Goal: Information Seeking & Learning: Learn about a topic

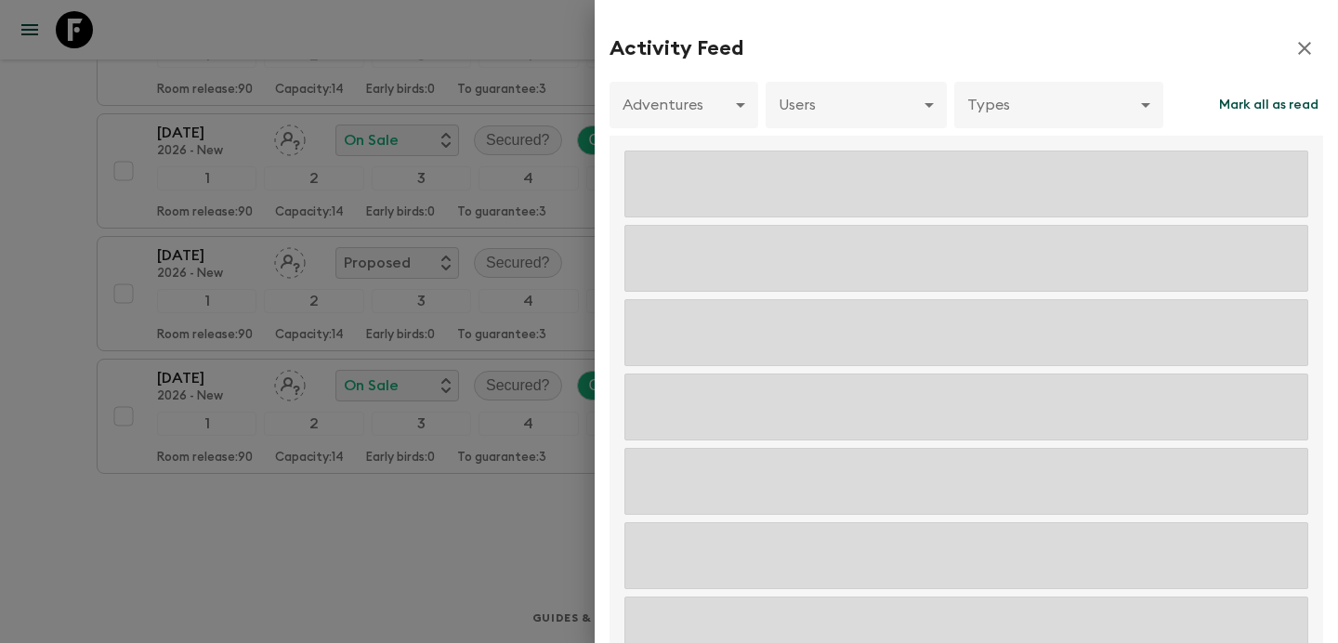
scroll to position [617, 0]
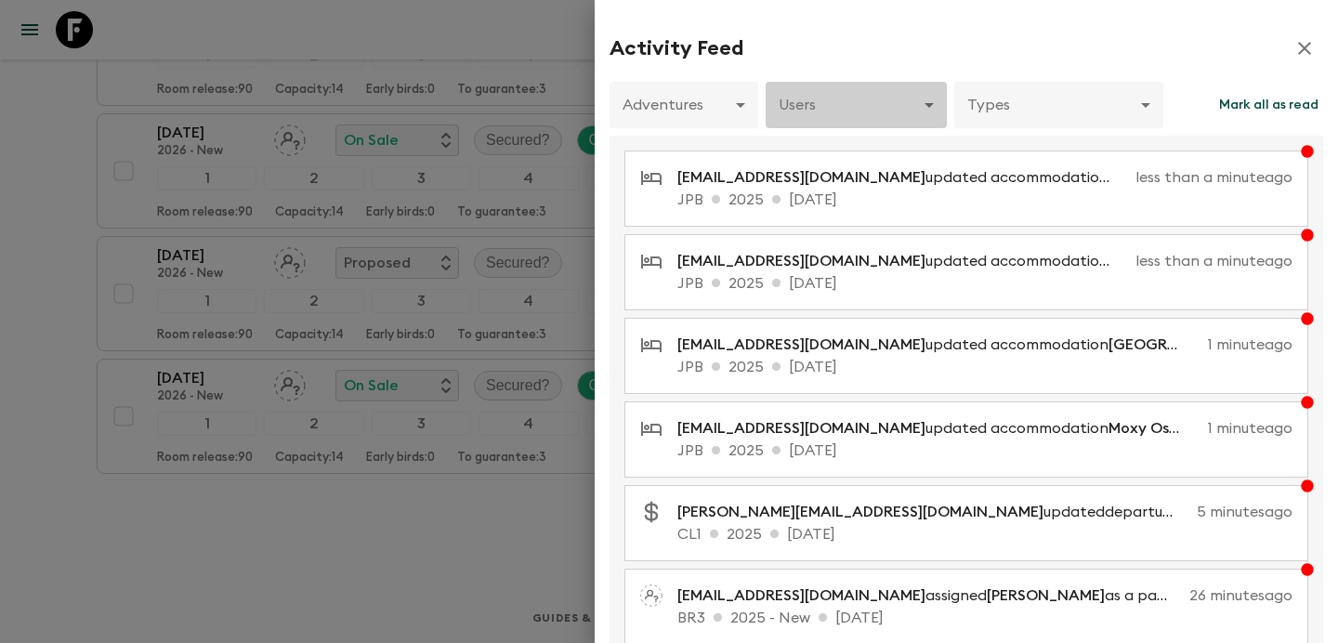
click at [901, 109] on body "Give feedback judi.m@flashpack.com All itineraries Summer Iceland (IS2) 2026 - …" at bounding box center [669, 13] width 1338 height 1260
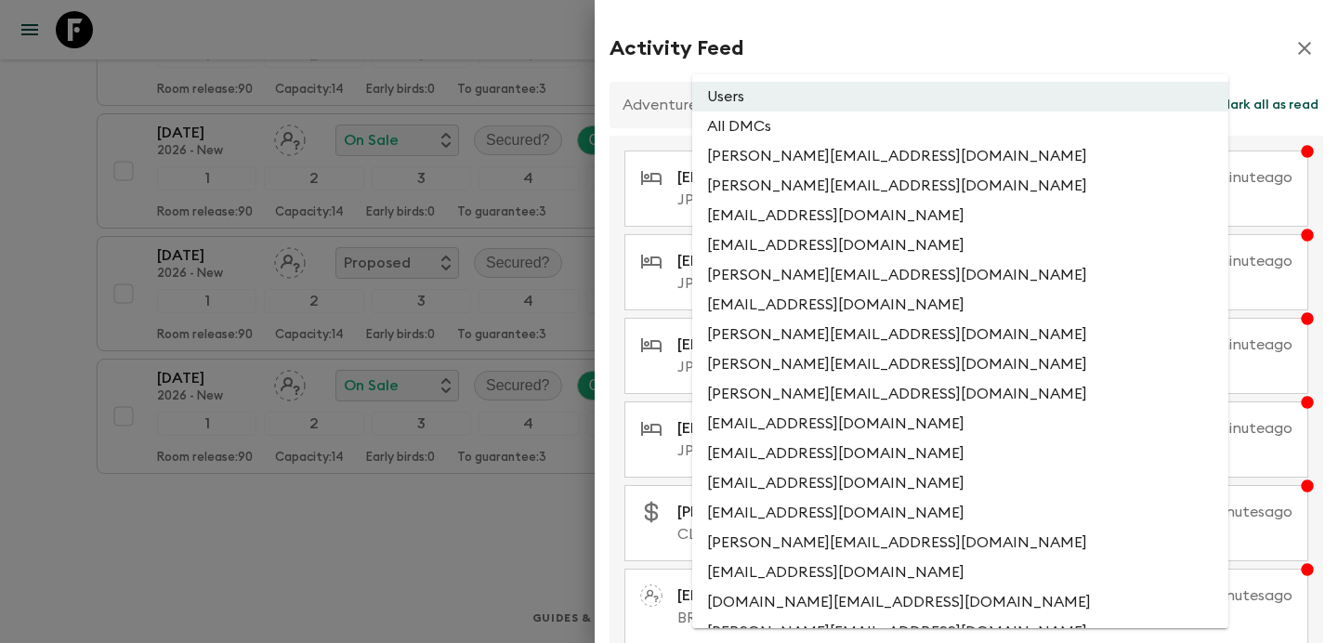
click at [876, 124] on li "All DMCs" at bounding box center [960, 126] width 536 height 30
type input "EXTERNAL_ONLY"
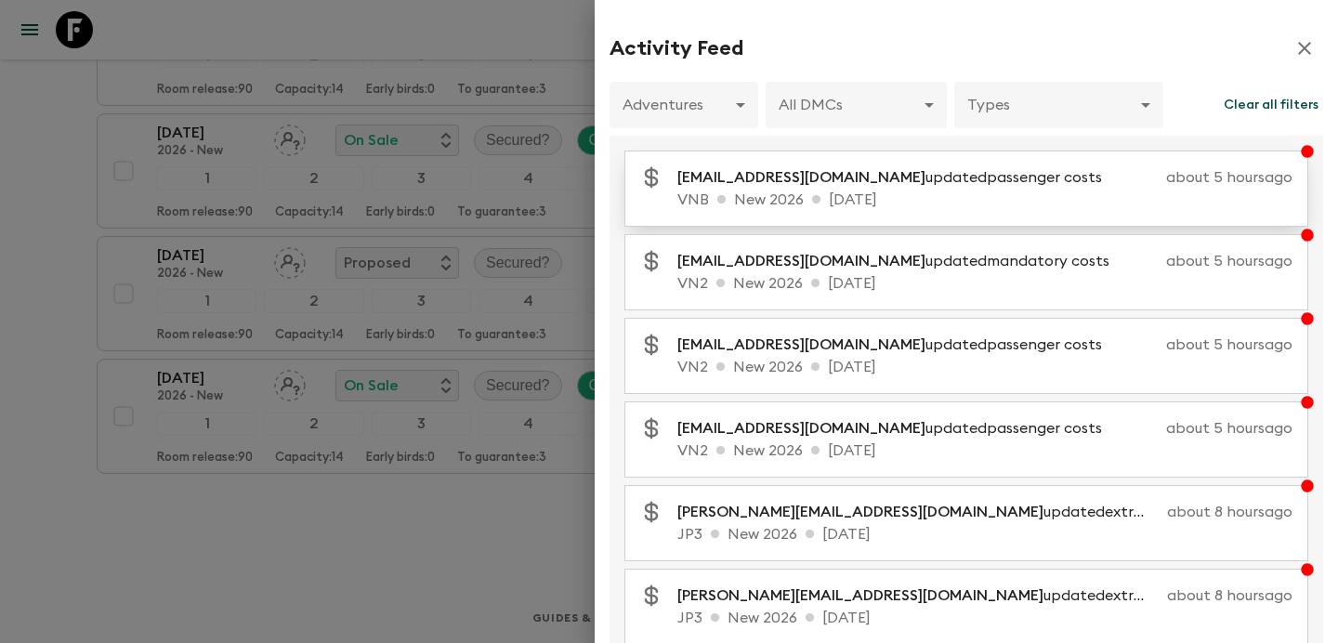
click at [855, 176] on p "sales.vietnam@khiri.com updated passenger costs" at bounding box center [896, 177] width 439 height 22
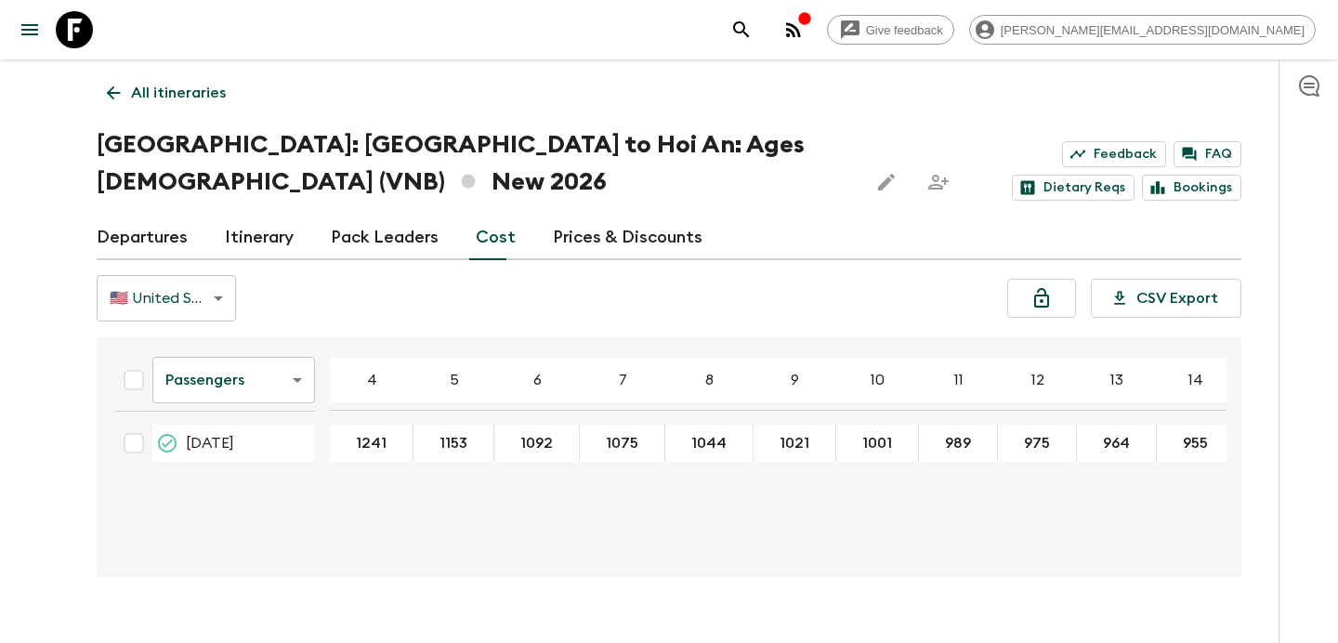
click at [812, 29] on div "button" at bounding box center [804, 20] width 15 height 19
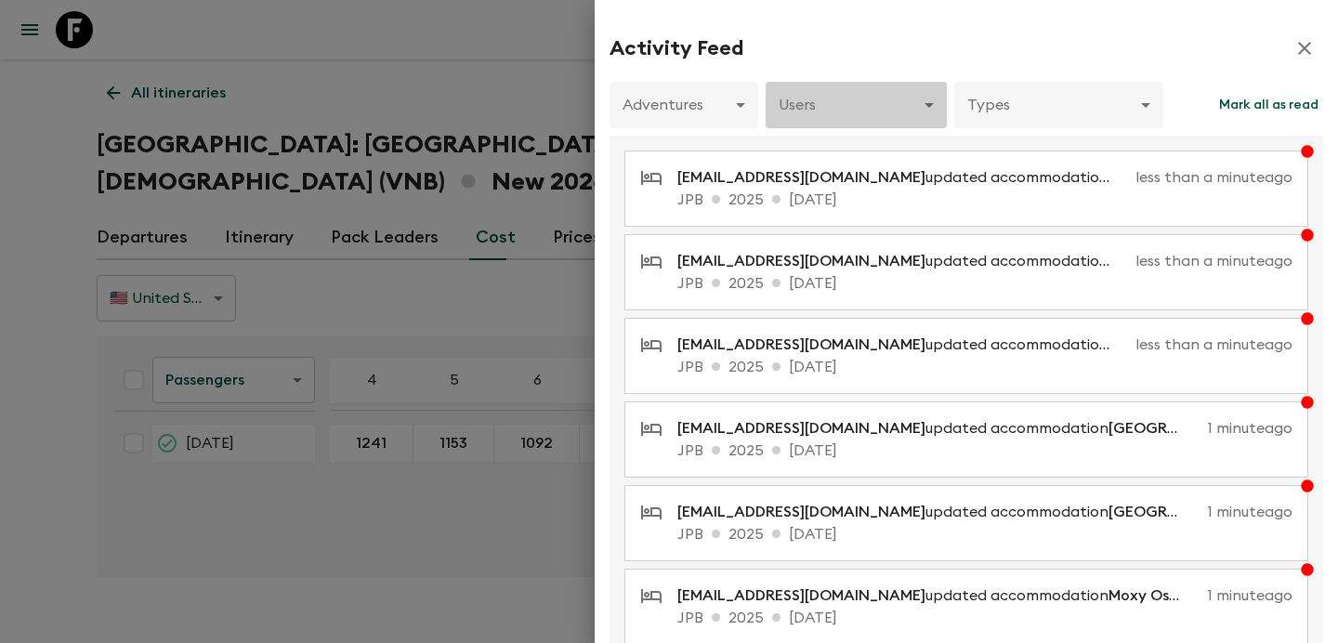
click at [875, 112] on body "Give feedback judi.m@flashpack.com All itineraries Vietnam: Hanoi to Hoi An: Ag…" at bounding box center [669, 339] width 1338 height 679
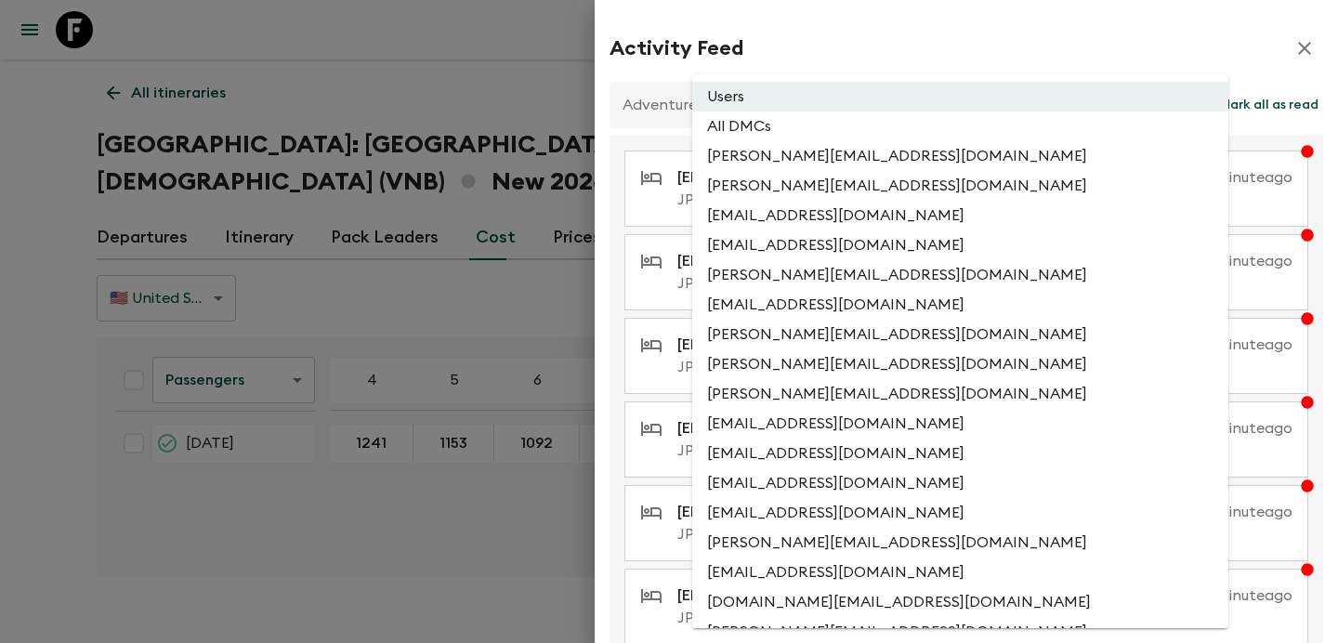
click at [859, 135] on li "All DMCs" at bounding box center [960, 126] width 536 height 30
type input "EXTERNAL_ONLY"
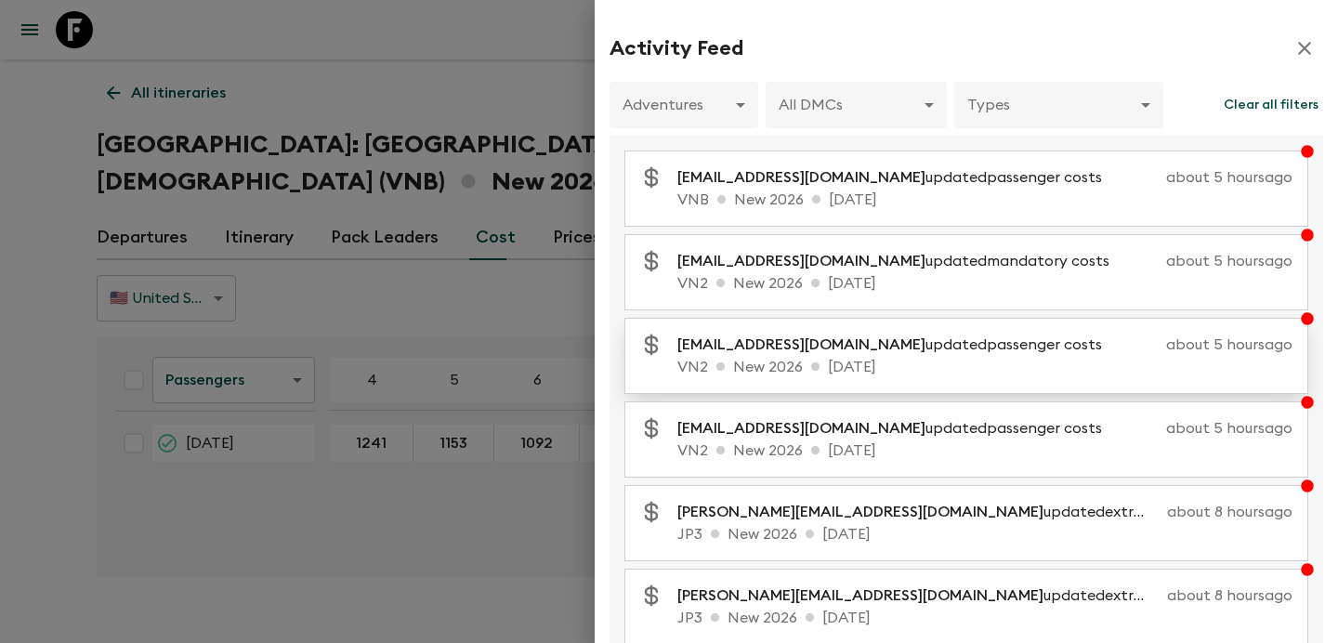
scroll to position [381, 0]
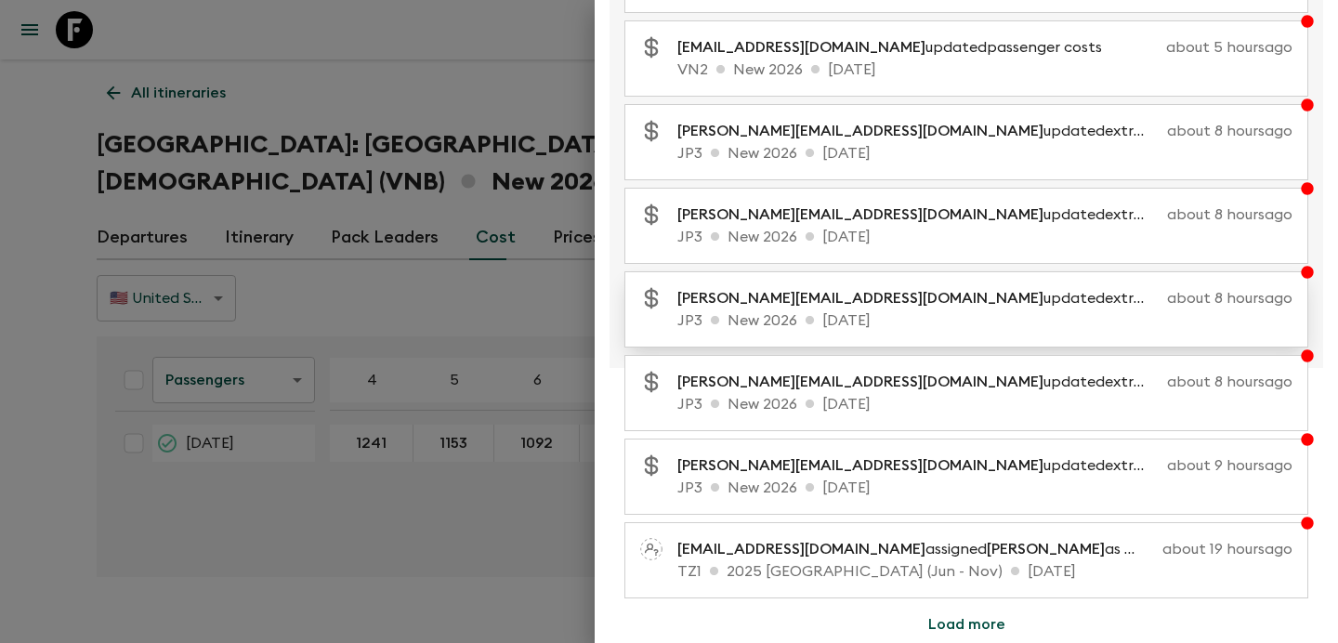
click at [848, 299] on p "rashik@exotravel.com updated extras costs" at bounding box center [918, 298] width 482 height 22
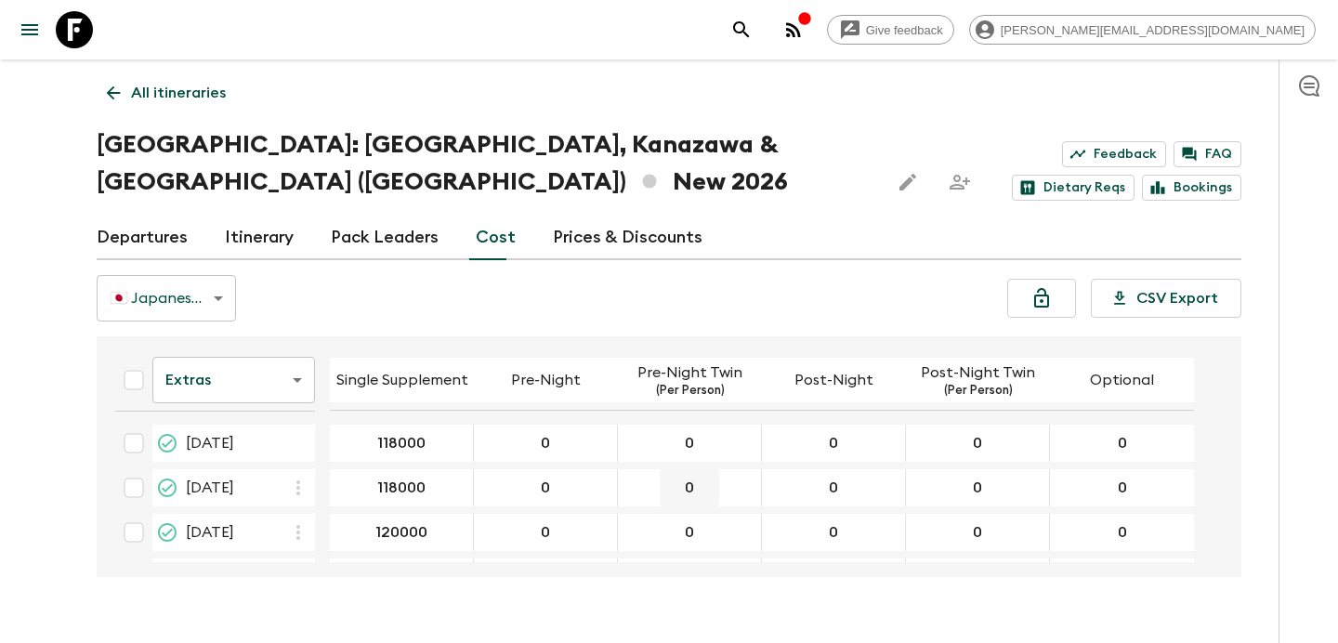
scroll to position [219, 0]
click at [812, 29] on div "button" at bounding box center [804, 20] width 15 height 19
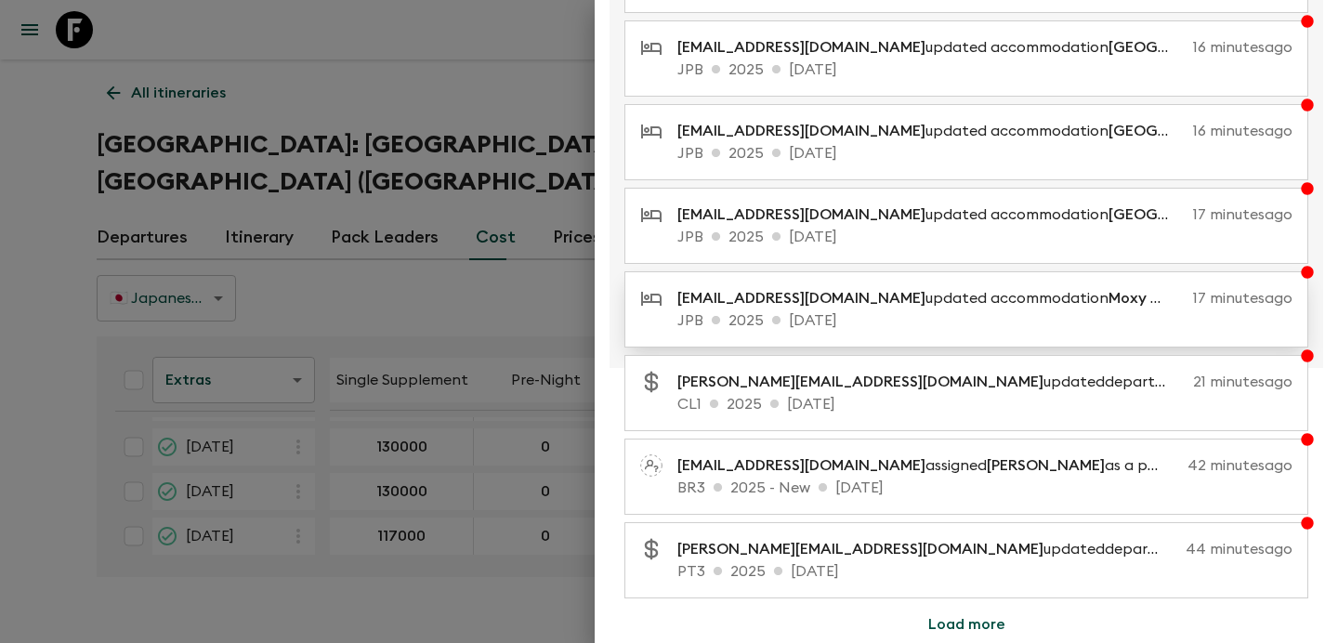
scroll to position [0, 0]
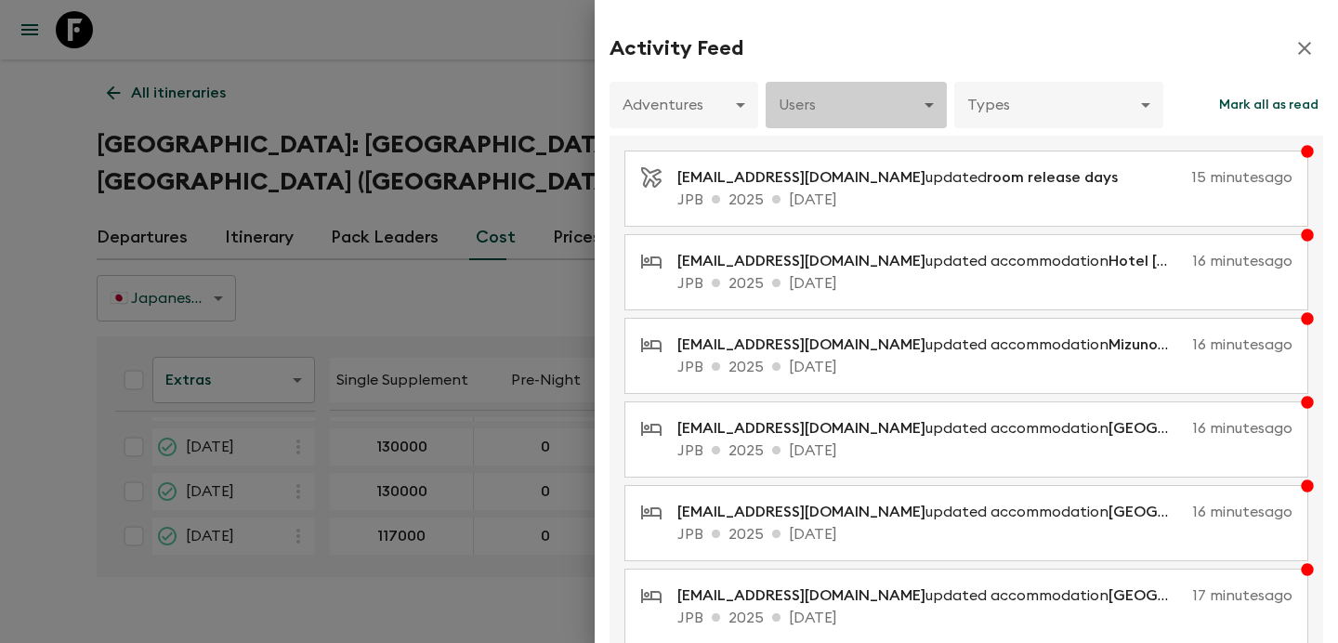
click at [869, 109] on body "Give feedback judi.m@flashpack.com All itineraries Japan: Kyoto, Kanazawa & Tok…" at bounding box center [669, 339] width 1338 height 679
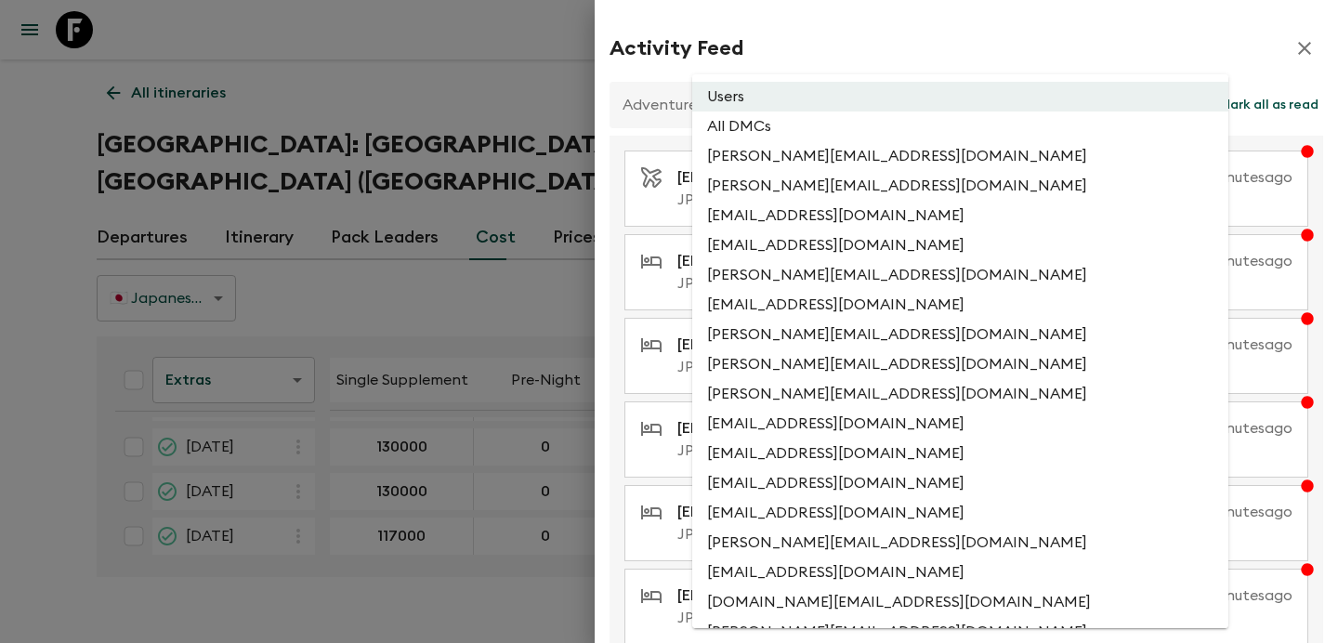
click at [856, 131] on li "All DMCs" at bounding box center [960, 126] width 536 height 30
type input "EXTERNAL_ONLY"
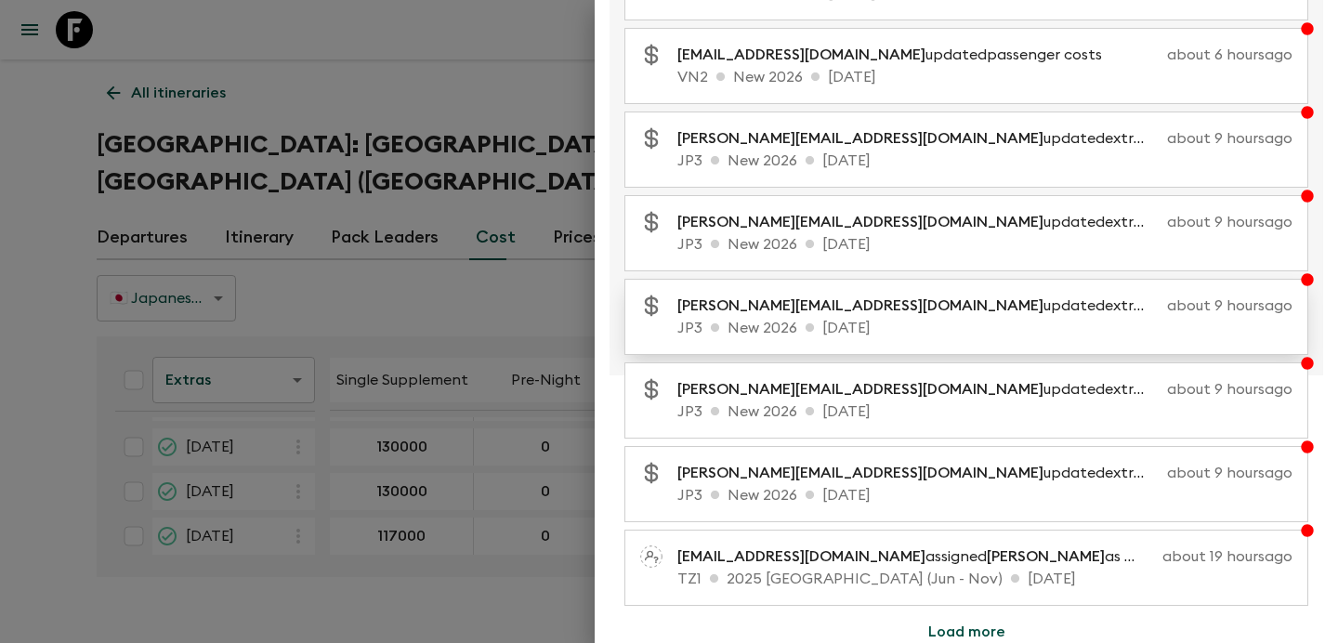
scroll to position [381, 0]
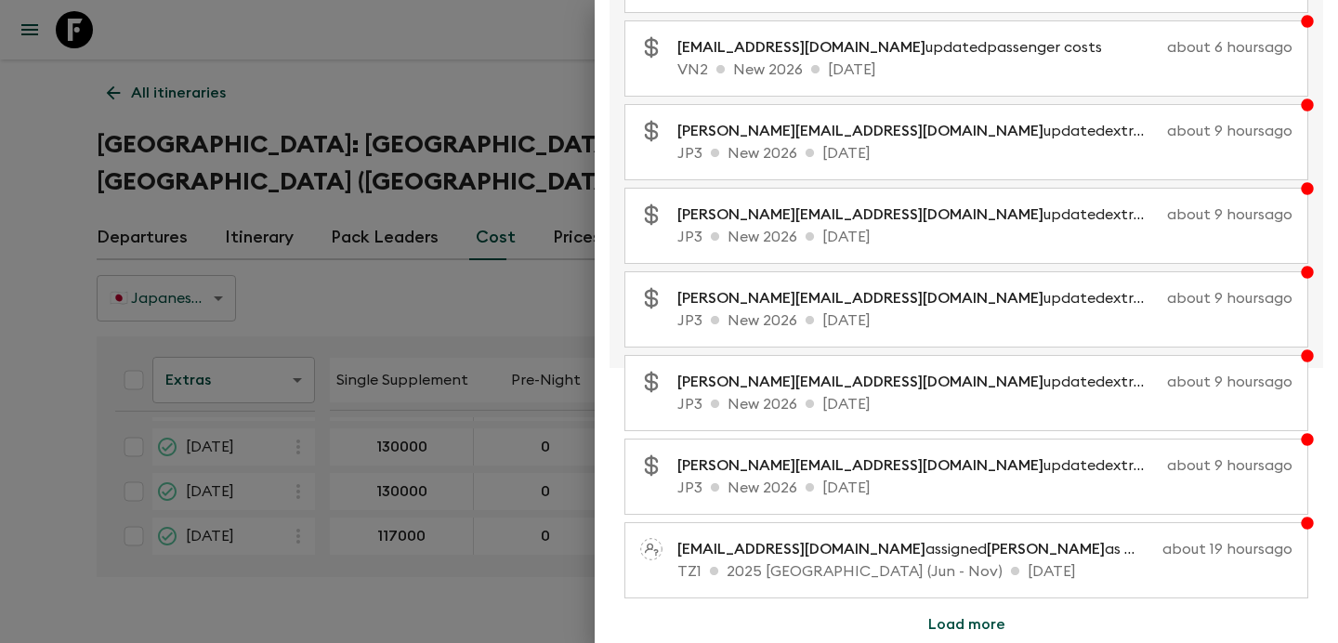
click at [268, 158] on div at bounding box center [669, 321] width 1338 height 643
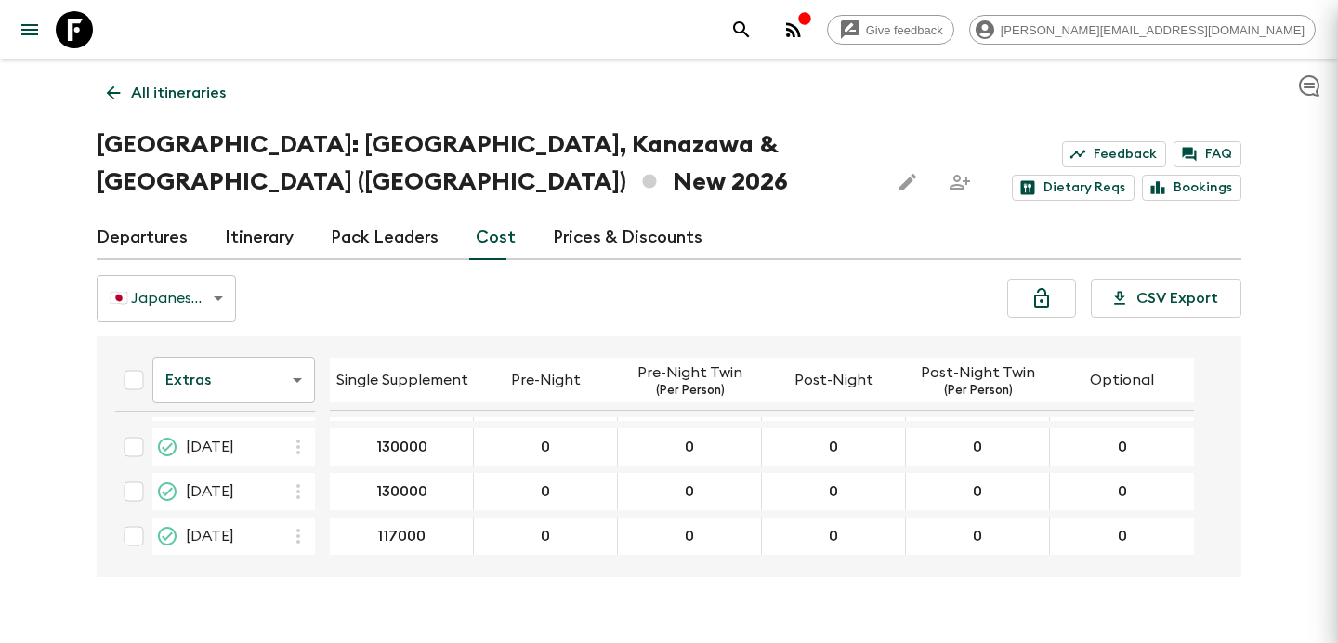
scroll to position [0, 0]
click at [182, 91] on p "All itineraries" at bounding box center [178, 93] width 95 height 22
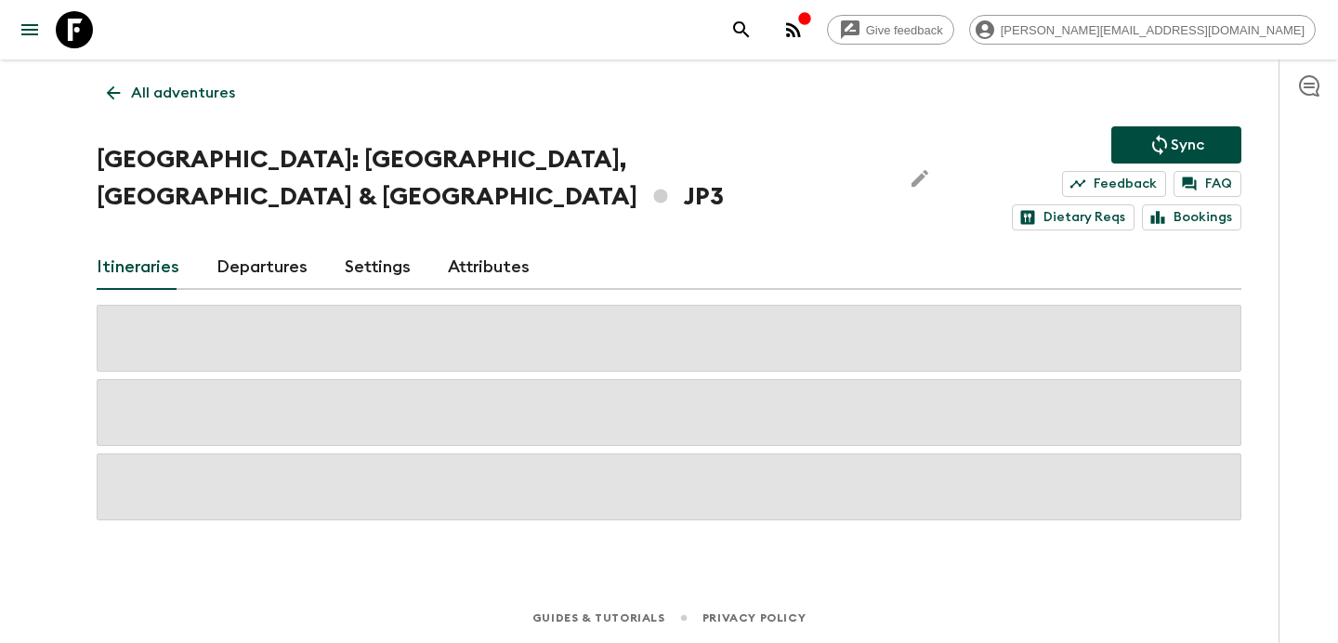
click at [182, 91] on p "All adventures" at bounding box center [183, 93] width 104 height 22
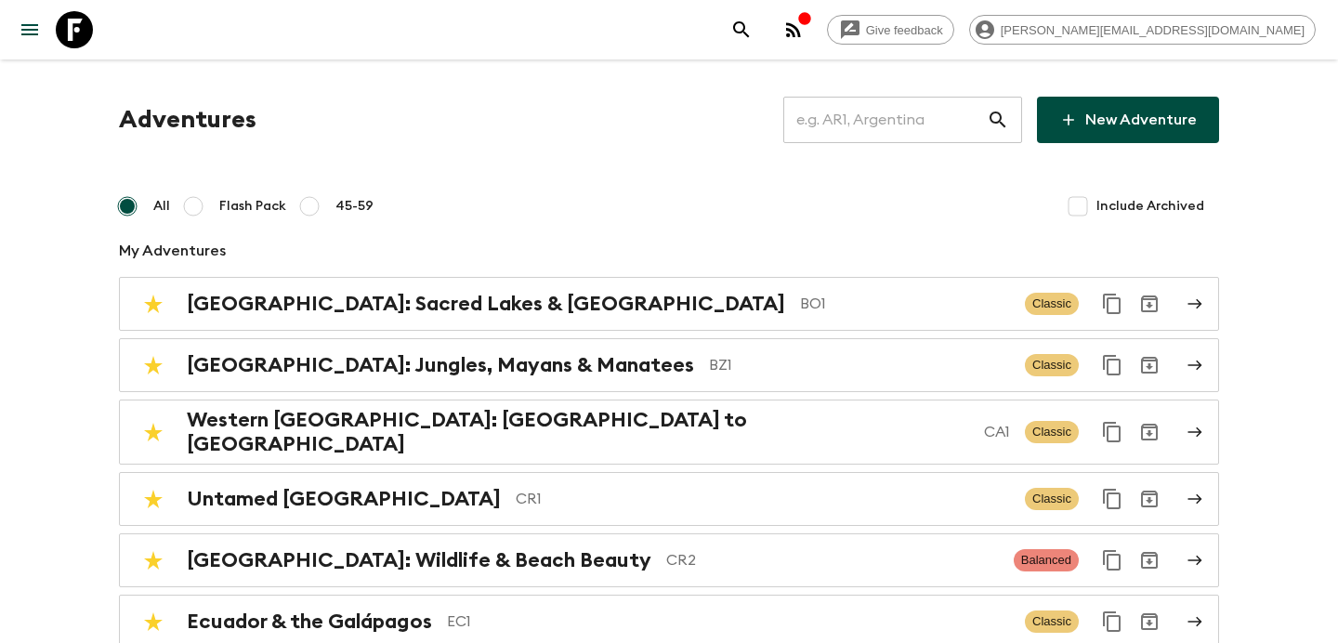
click at [877, 119] on input "text" at bounding box center [884, 120] width 203 height 52
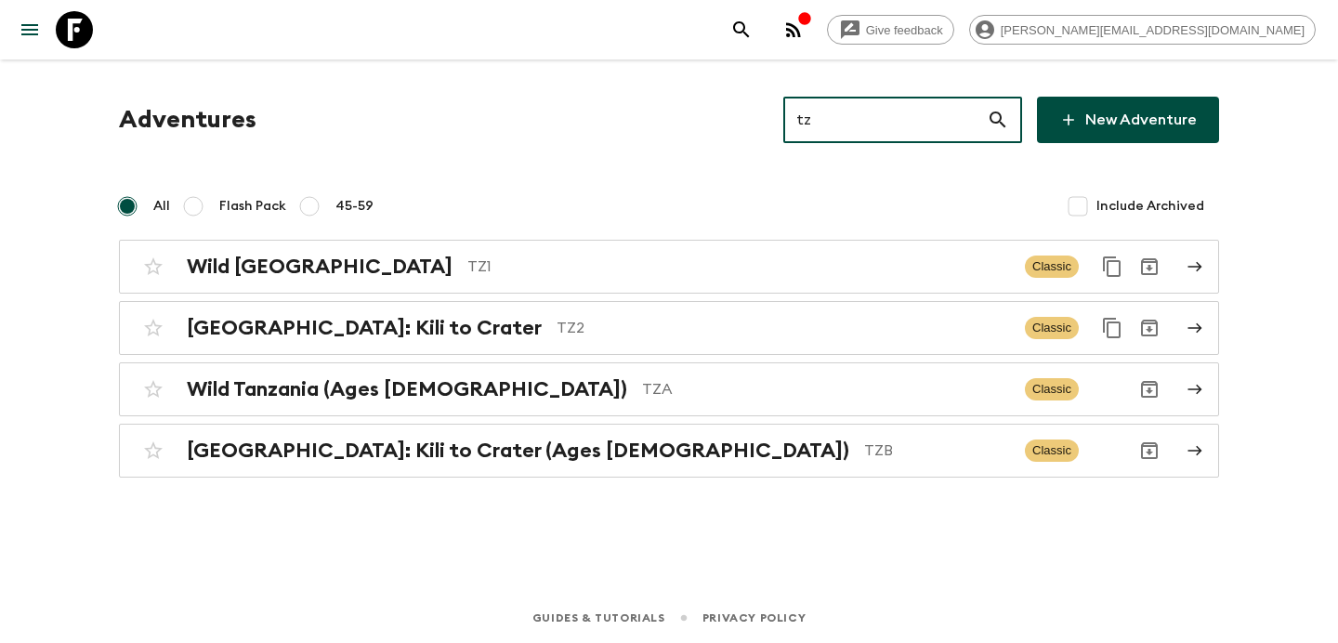
type input "tz1"
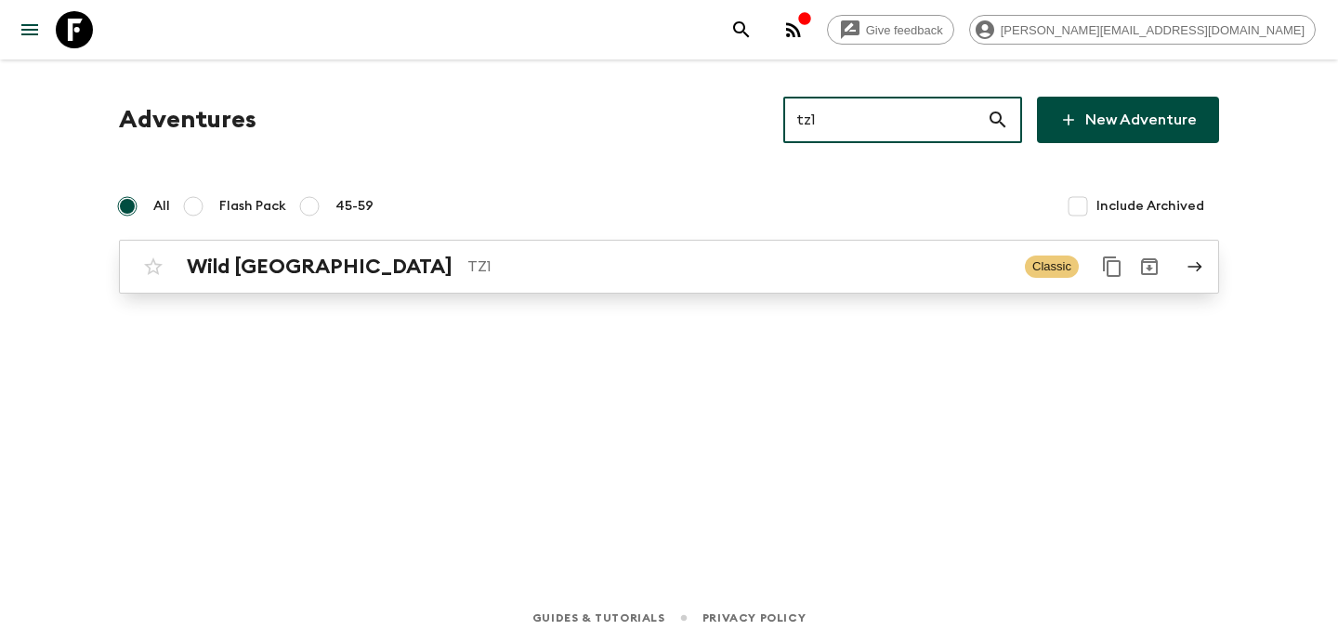
click at [843, 248] on div "Wild Tanzania TZ1 Classic" at bounding box center [633, 266] width 996 height 37
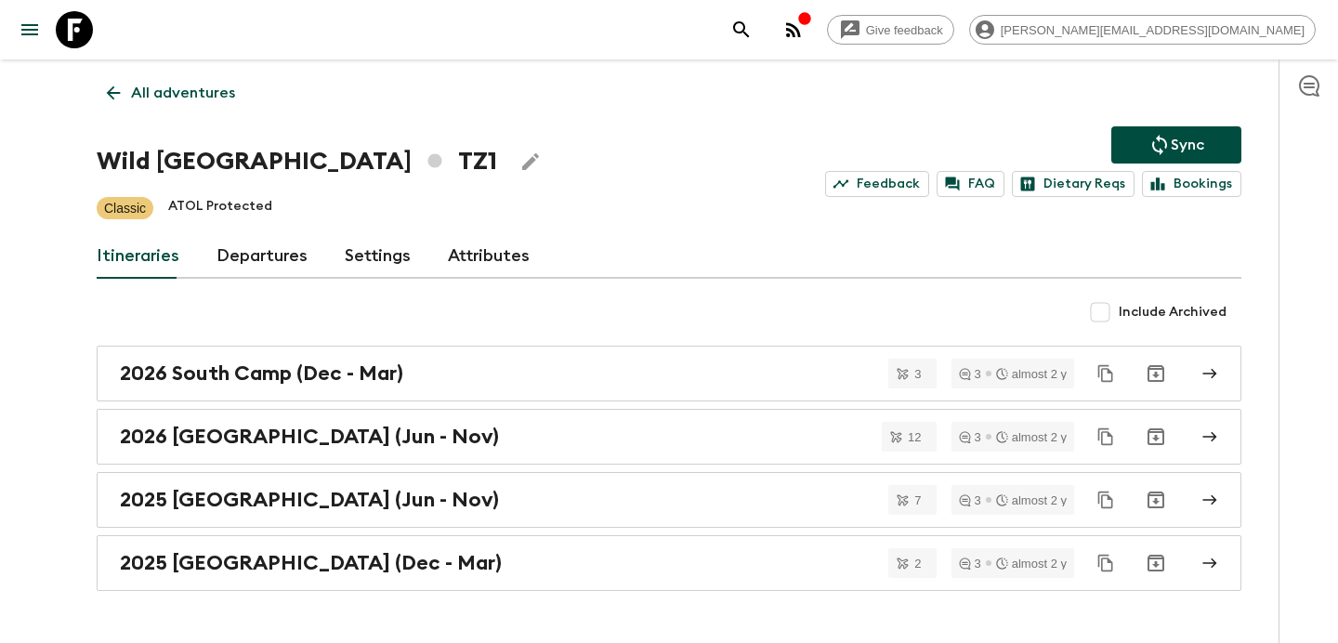
click at [192, 102] on p "All adventures" at bounding box center [183, 93] width 104 height 22
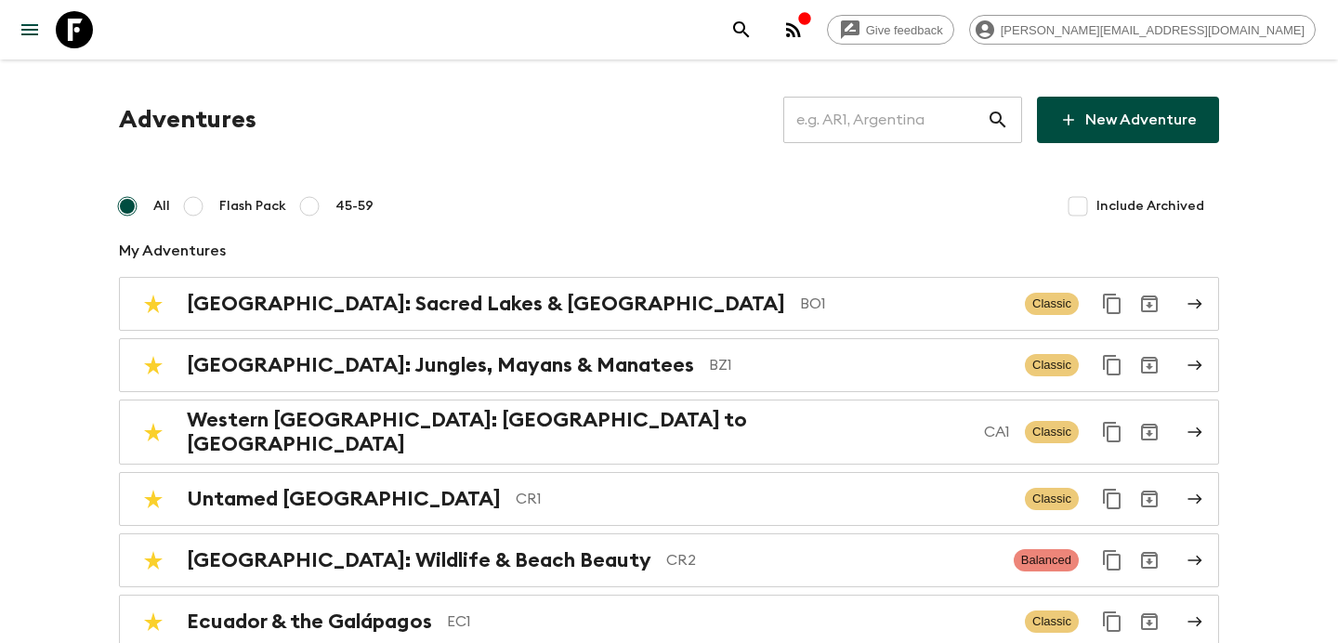
click at [856, 132] on input "text" at bounding box center [884, 120] width 203 height 52
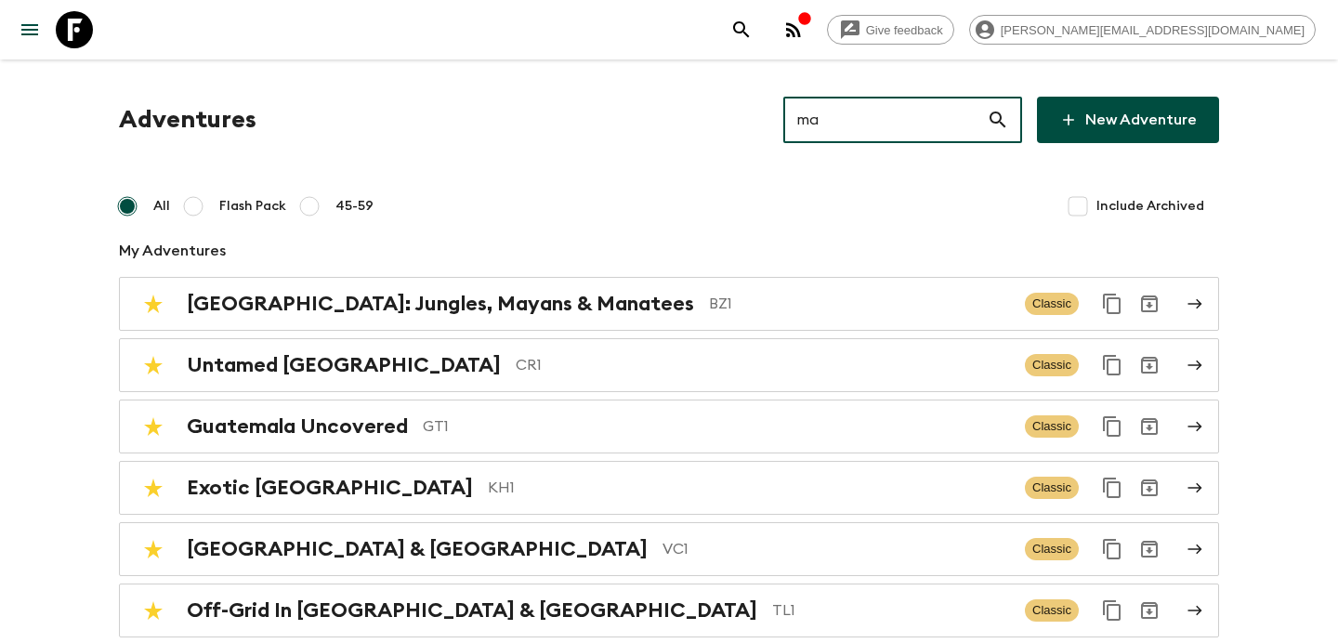
type input "mac"
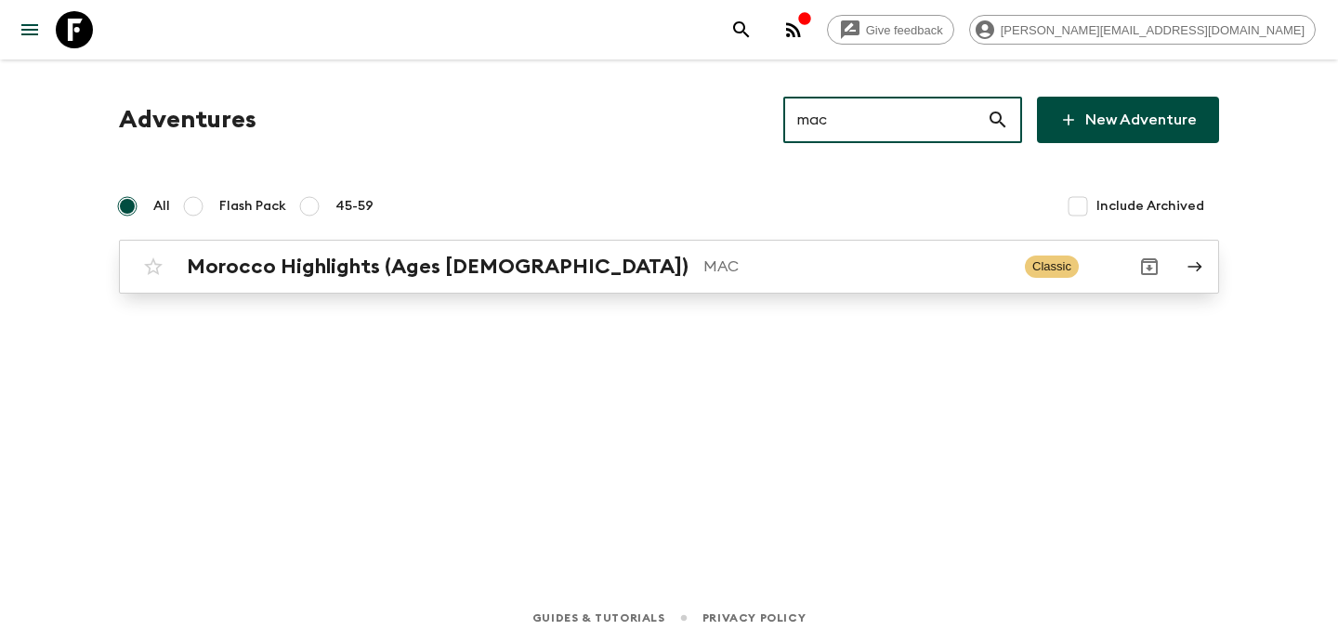
click at [770, 257] on p "MAC" at bounding box center [856, 266] width 307 height 22
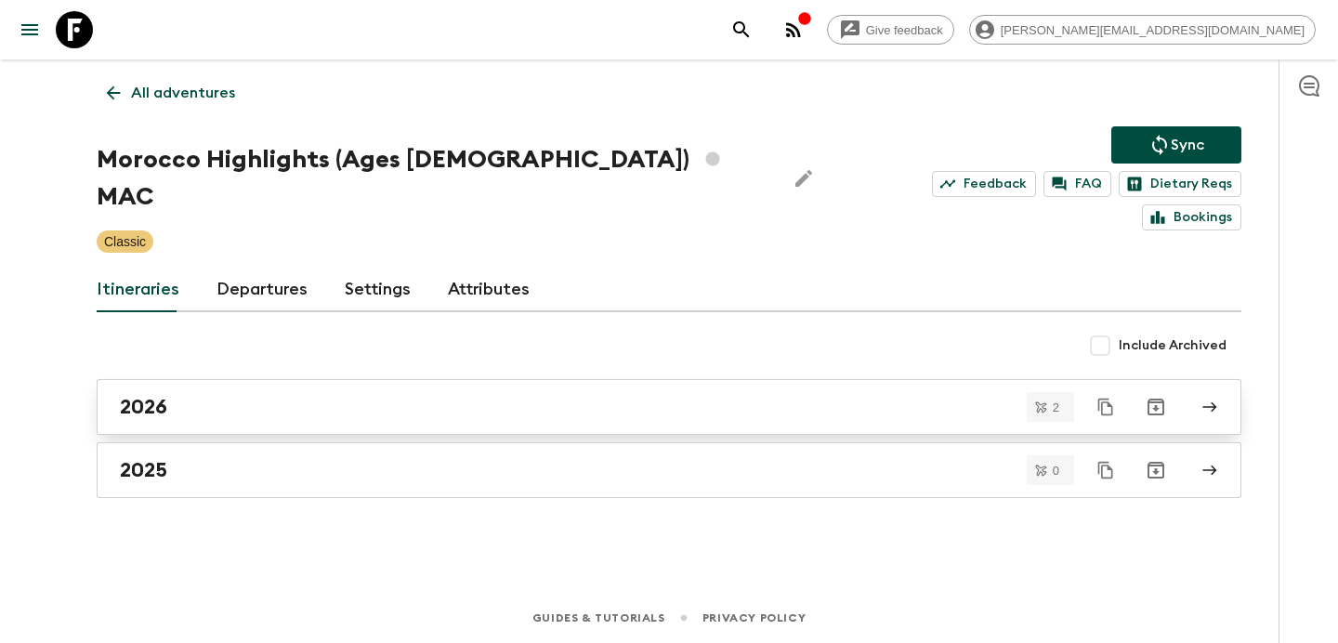
click at [755, 388] on link "2026" at bounding box center [669, 407] width 1144 height 56
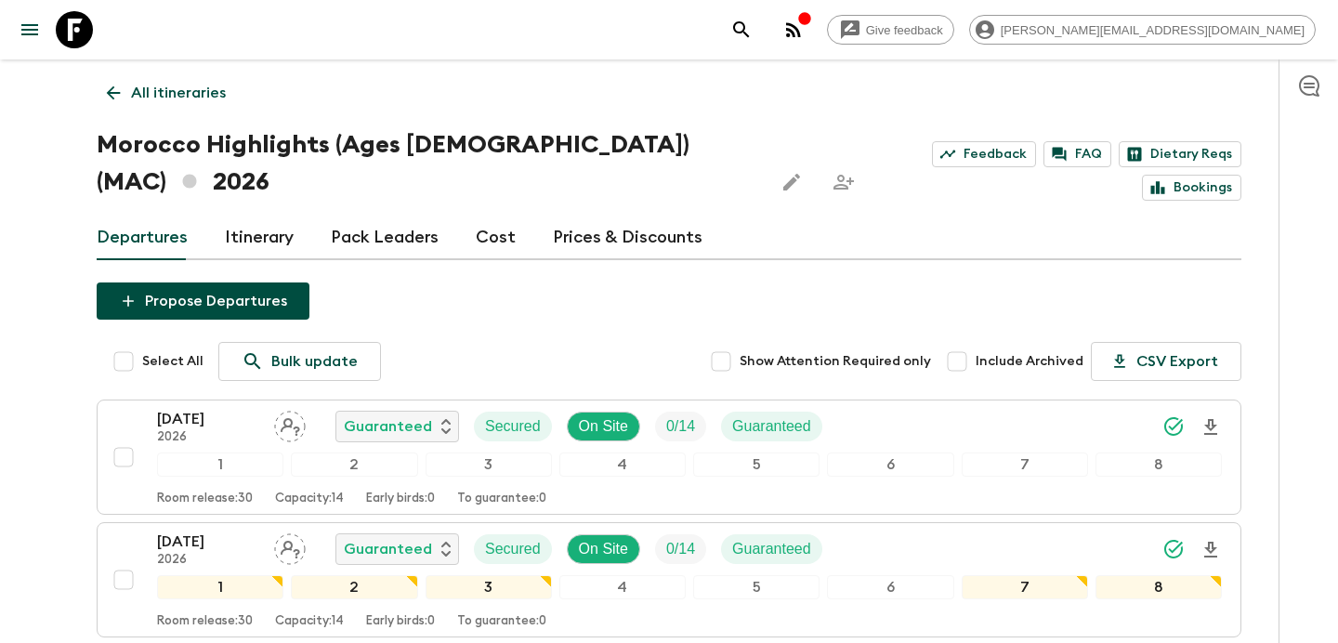
click at [503, 216] on link "Cost" at bounding box center [496, 238] width 40 height 45
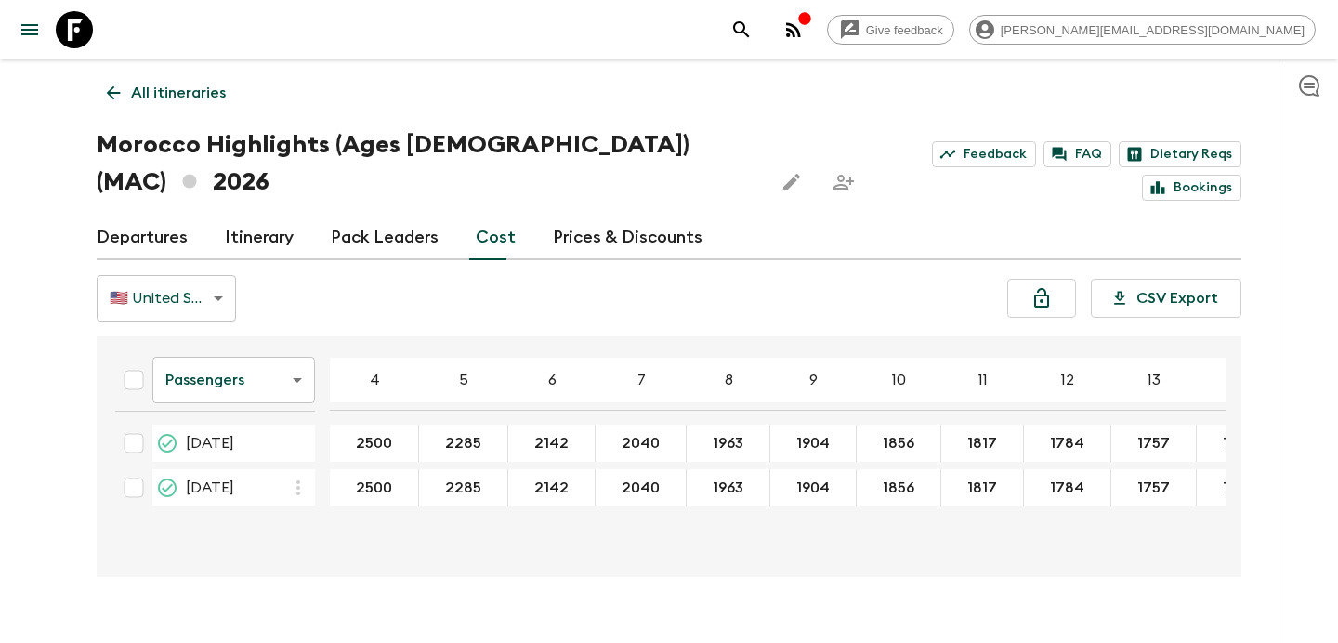
click at [165, 216] on link "Departures" at bounding box center [142, 238] width 91 height 45
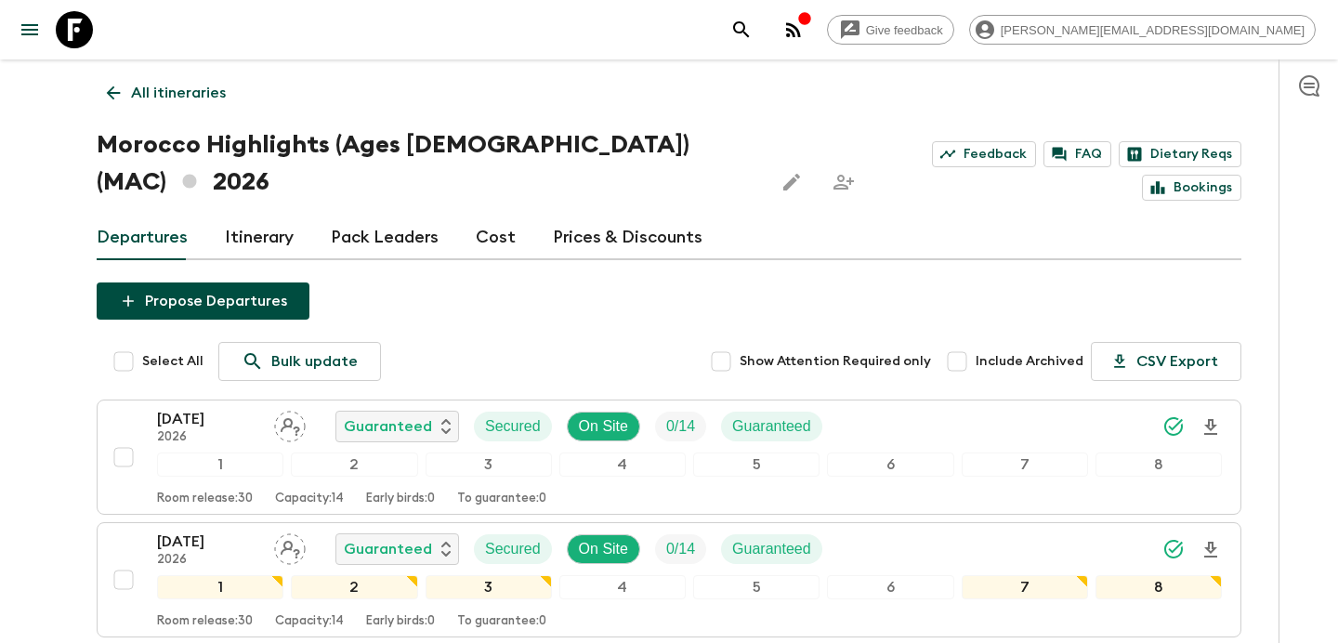
click at [477, 216] on link "Cost" at bounding box center [496, 238] width 40 height 45
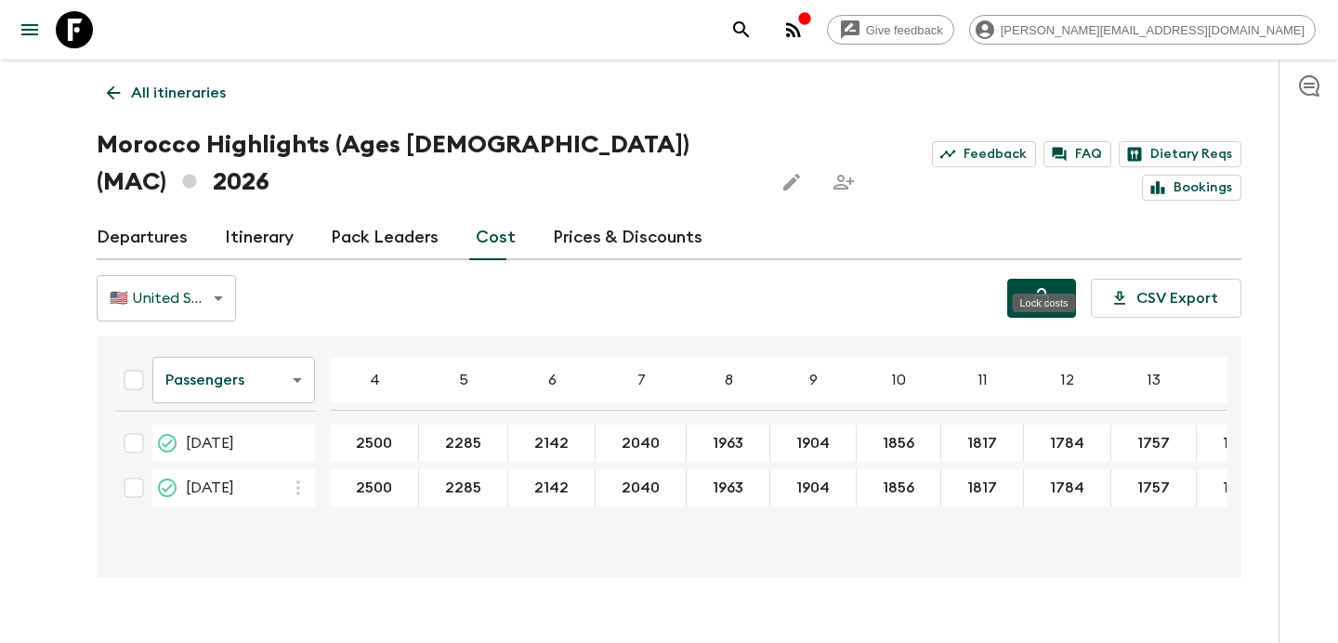
click at [1027, 279] on button "Lock costs" at bounding box center [1041, 298] width 69 height 39
click at [155, 216] on link "Departures" at bounding box center [142, 238] width 91 height 45
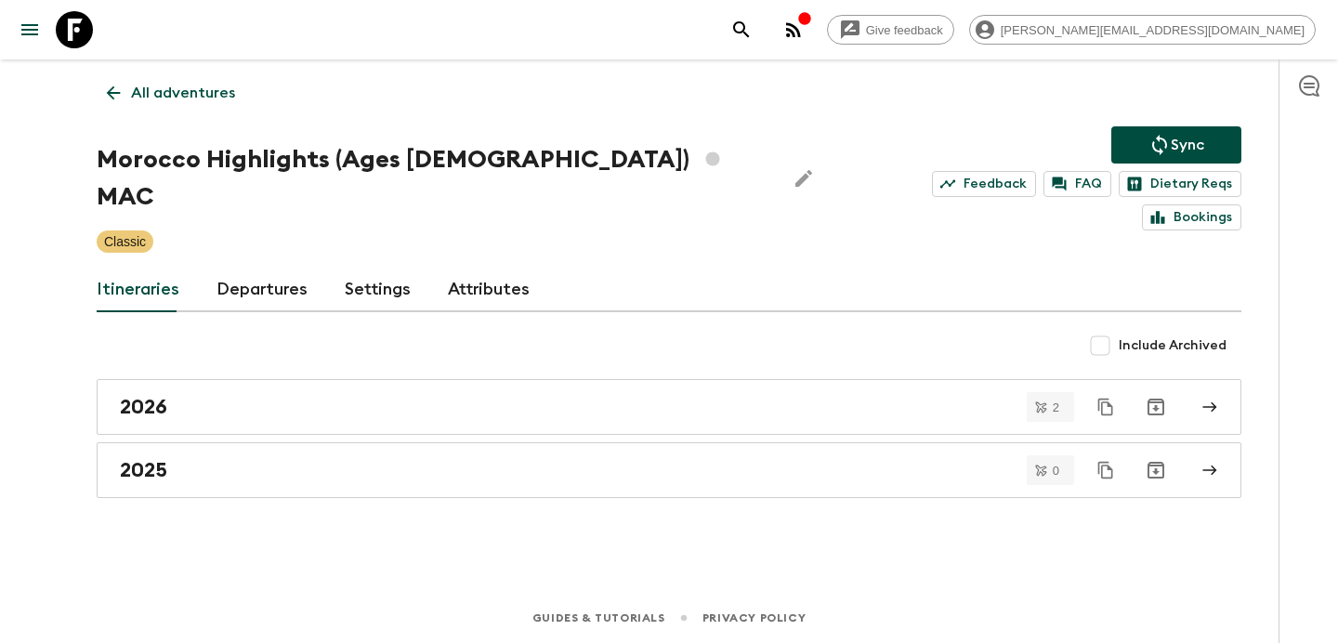
click at [192, 89] on p "All adventures" at bounding box center [183, 93] width 104 height 22
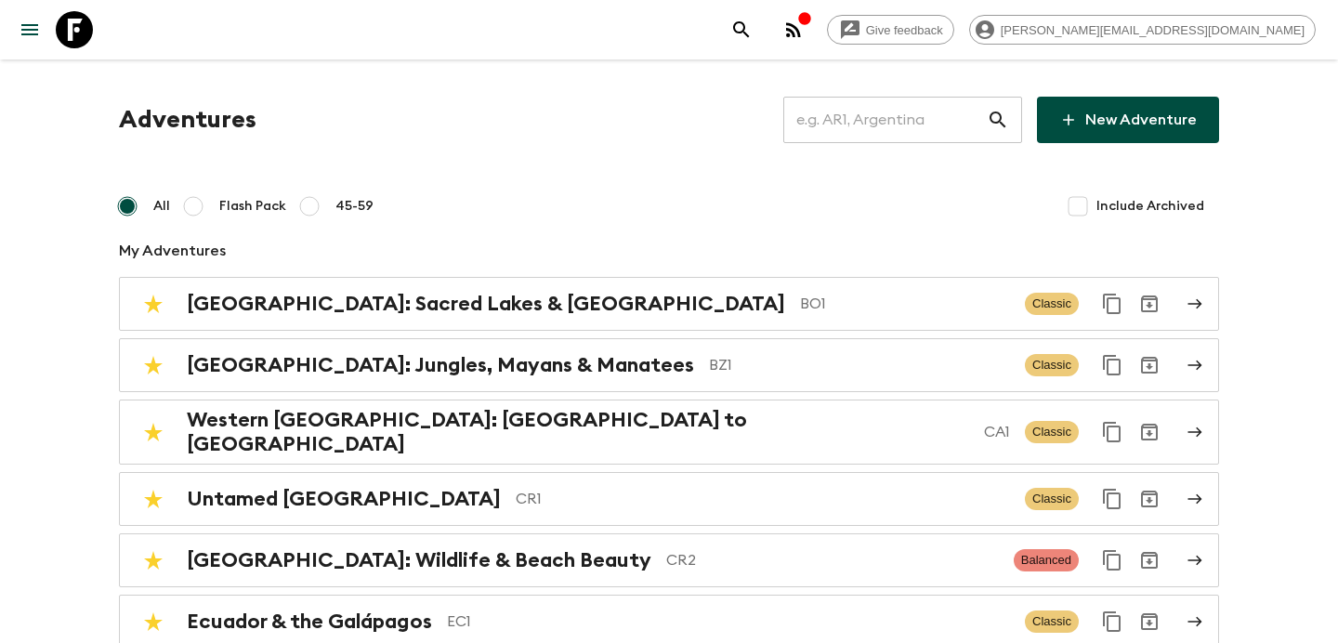
click at [903, 126] on input "text" at bounding box center [884, 120] width 203 height 52
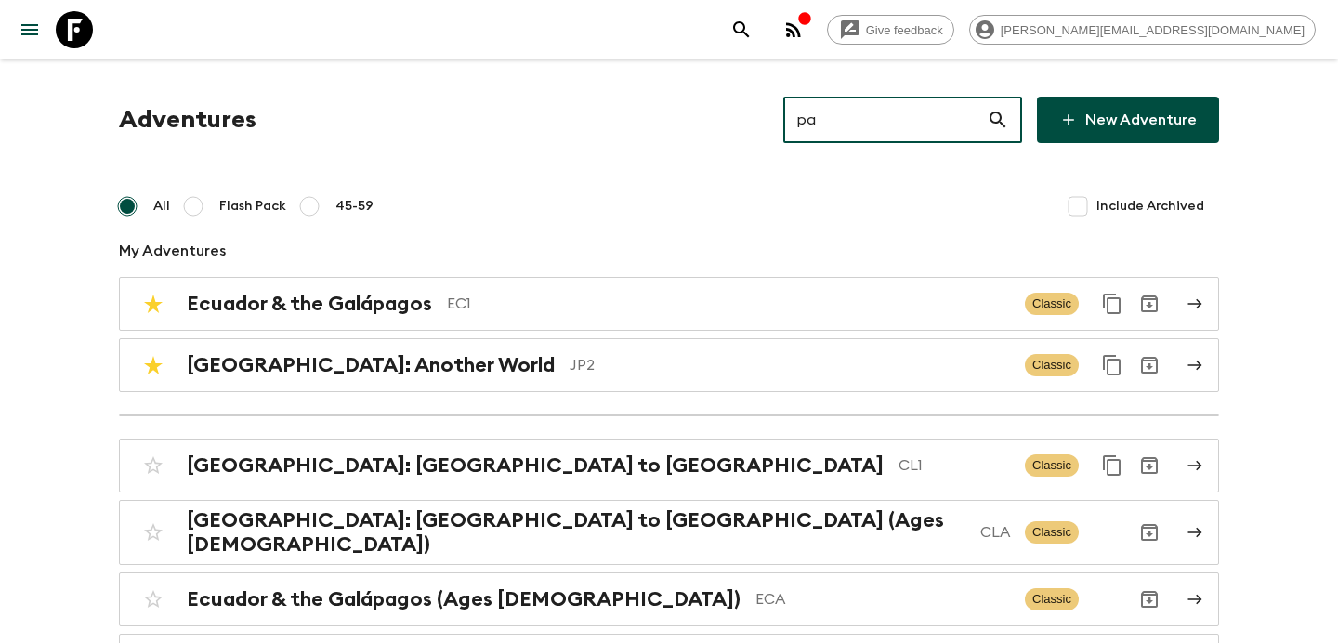
type input "pa1"
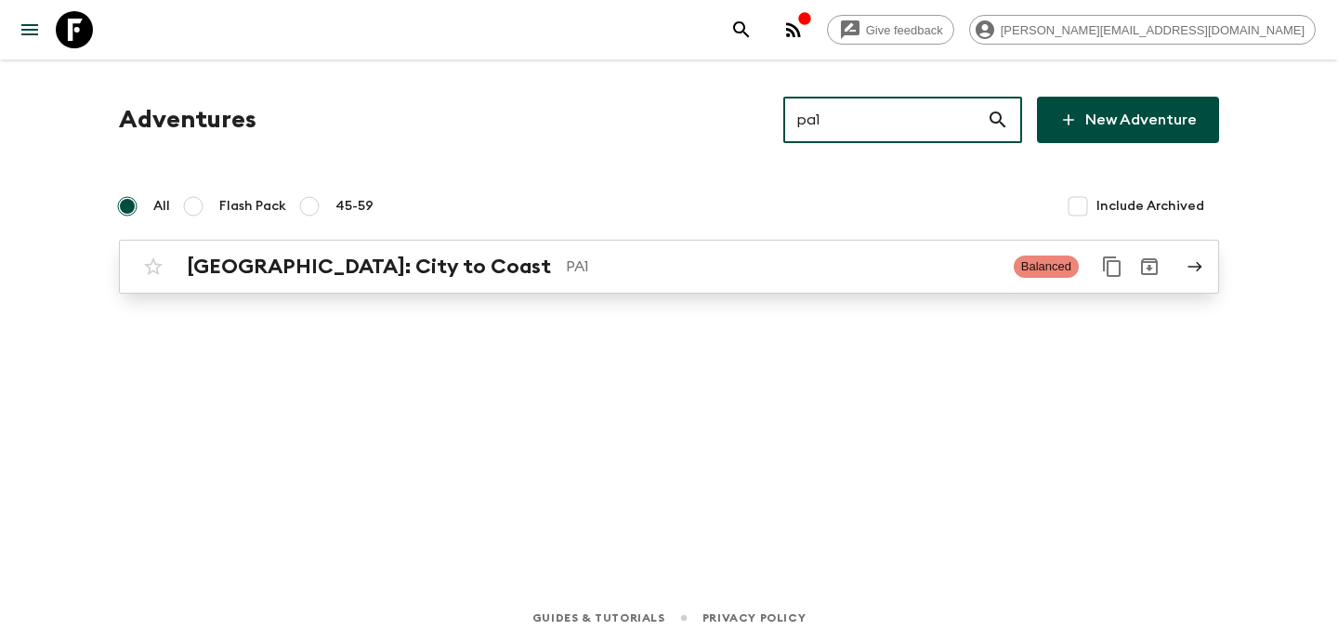
click at [811, 282] on div "[GEOGRAPHIC_DATA]: City to Coast PA1 Balanced" at bounding box center [633, 266] width 996 height 37
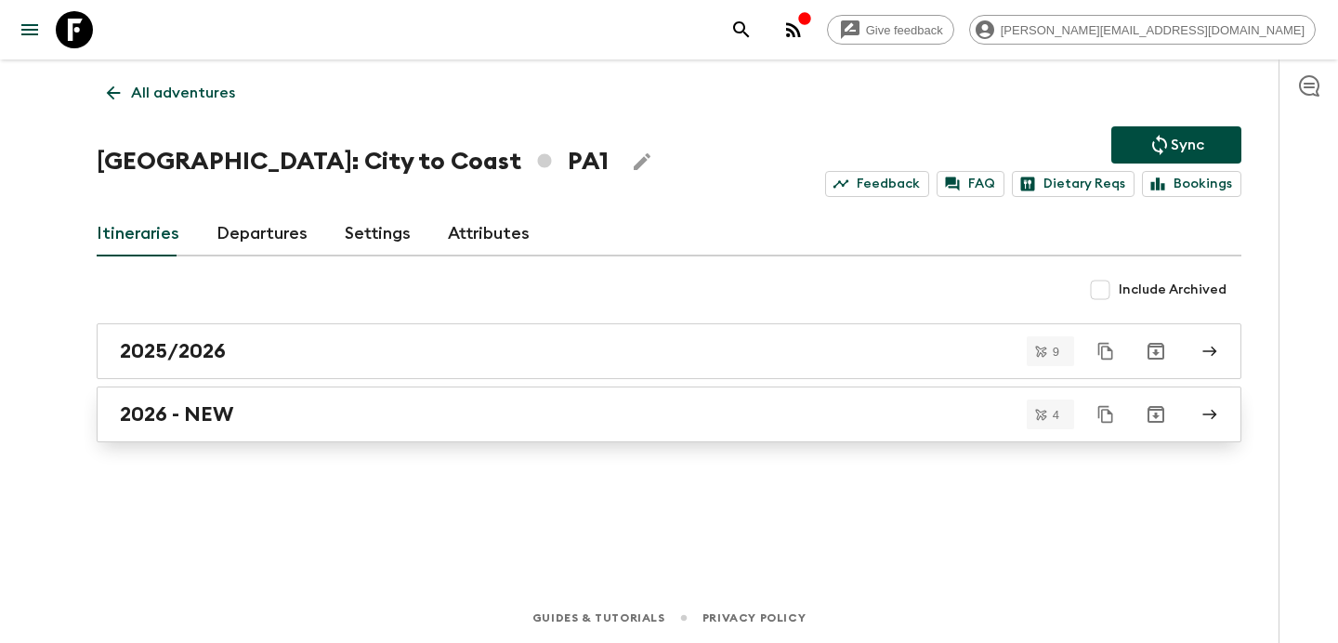
click at [301, 419] on div "2026 - NEW" at bounding box center [651, 414] width 1063 height 24
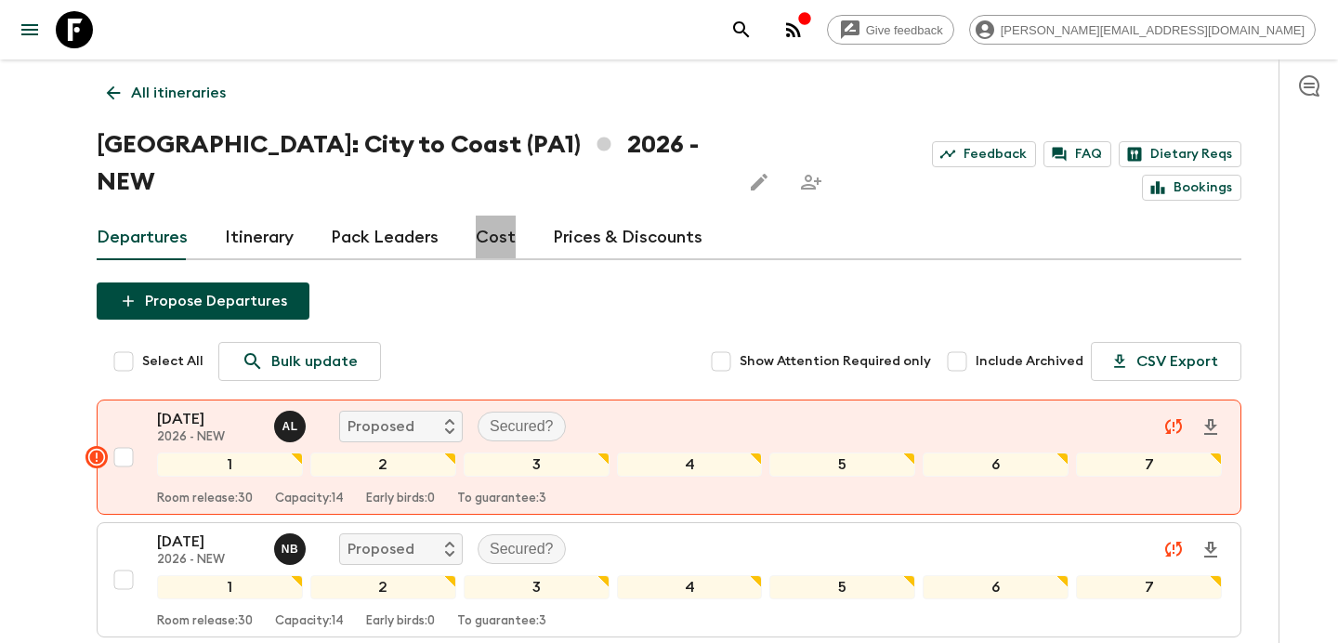
click at [503, 216] on link "Cost" at bounding box center [496, 238] width 40 height 45
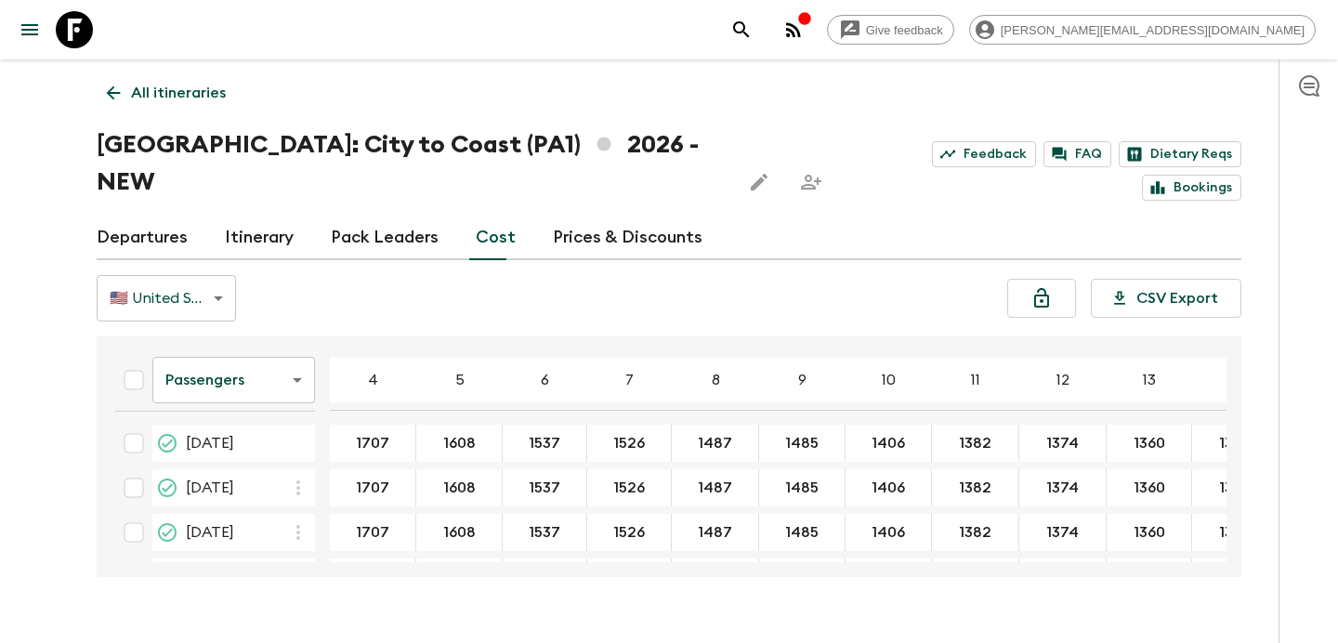
click at [201, 85] on p "All itineraries" at bounding box center [178, 93] width 95 height 22
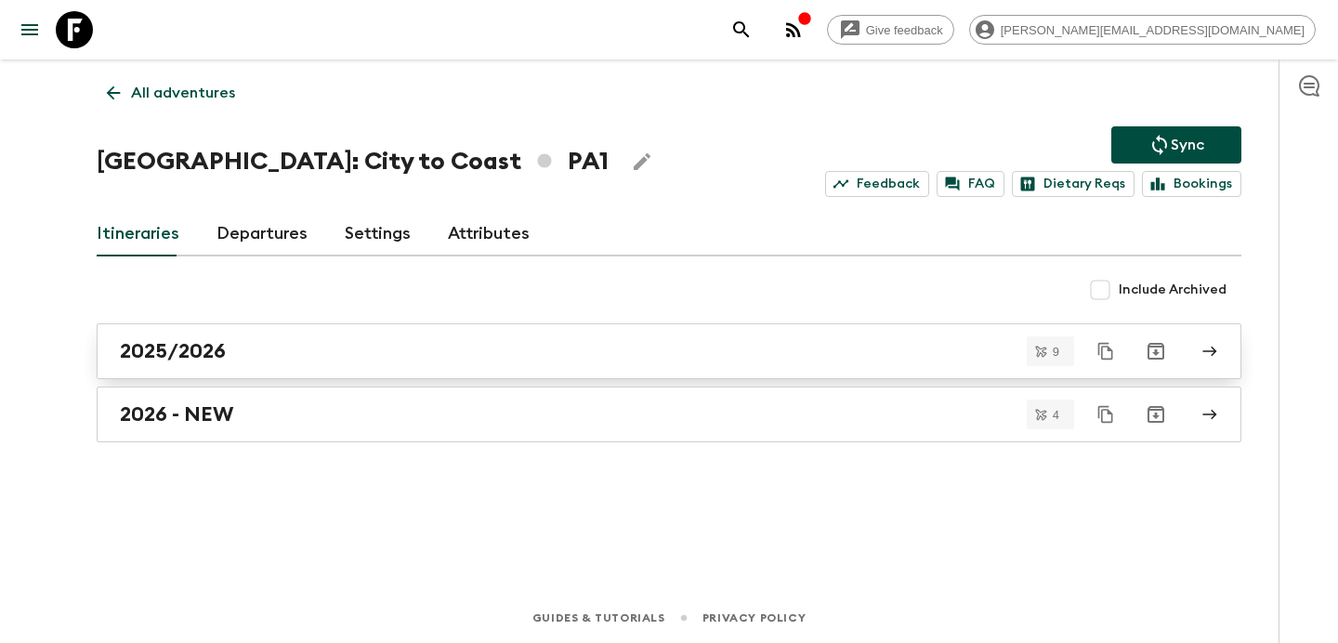
click at [656, 342] on div "2025/2026" at bounding box center [651, 351] width 1063 height 24
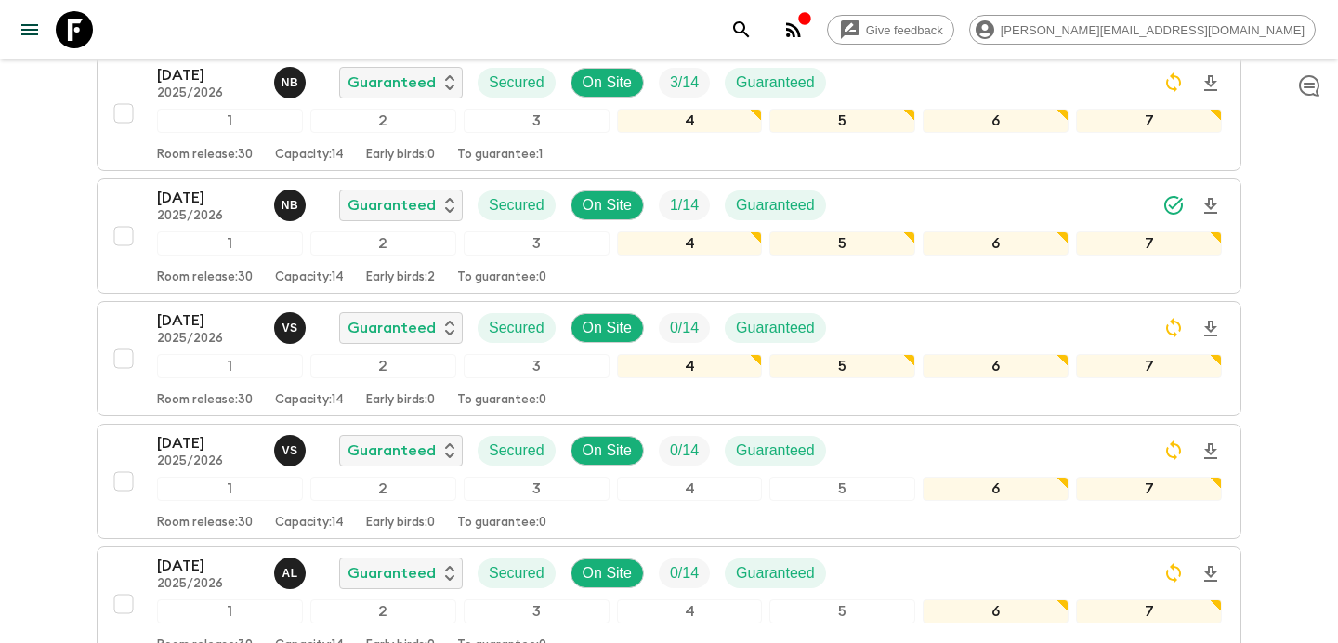
scroll to position [985, 0]
